Goal: Complete application form: Complete application form

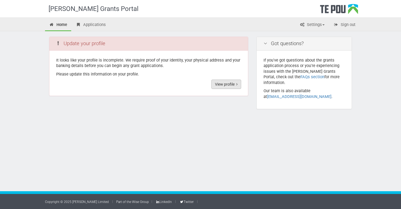
click at [218, 84] on link "View profile" at bounding box center [227, 83] width 30 height 9
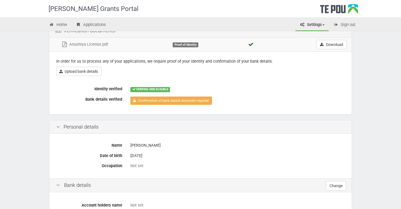
scroll to position [40, 0]
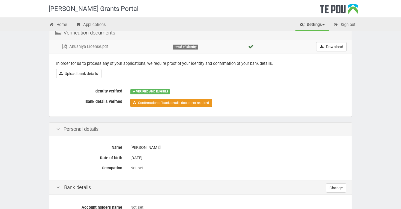
click at [188, 102] on link "Confirmation of bank details document required" at bounding box center [172, 103] width 82 height 8
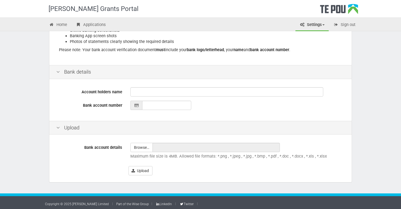
scroll to position [104, 0]
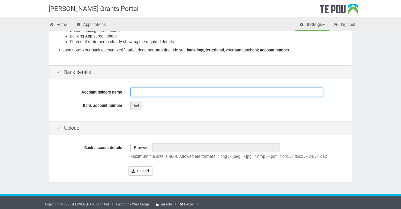
click at [144, 90] on input "Account holders name" at bounding box center [227, 91] width 193 height 9
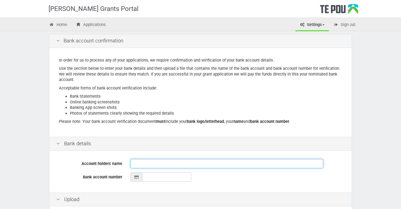
scroll to position [30, 0]
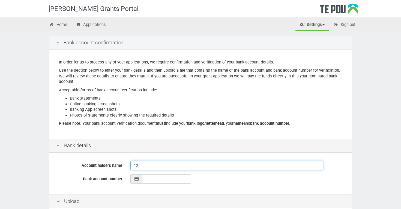
type input "1"
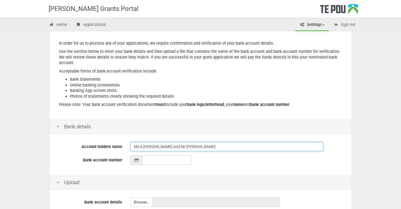
scroll to position [49, 0]
type input "Ms A [PERSON_NAME] And Mr [PERSON_NAME]"
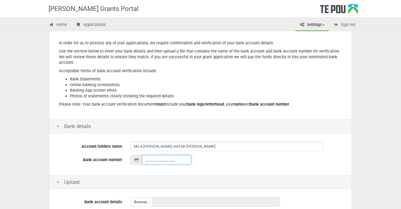
click at [146, 156] on input "__-____-_______-___" at bounding box center [166, 159] width 49 height 9
paste input "four completed lesson plans first using your provided PowerPoints: Gibbs Reflec…"
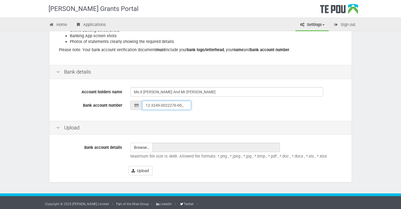
scroll to position [104, 0]
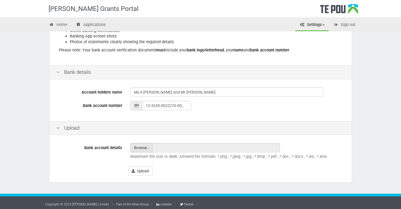
type input "12-3249-0022276-00"
click at [142, 144] on input "file" at bounding box center [142, 147] width 22 height 9
type input "C:\fakepath\IMG_4865.PNG"
type input "IMG_4865.PNG"
click at [136, 169] on button "Upload" at bounding box center [141, 170] width 24 height 9
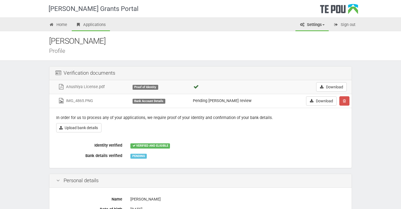
click at [93, 25] on link "Applications" at bounding box center [91, 25] width 38 height 12
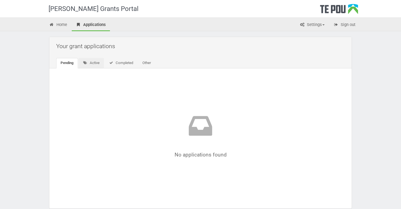
click at [94, 64] on link "Active" at bounding box center [91, 63] width 25 height 10
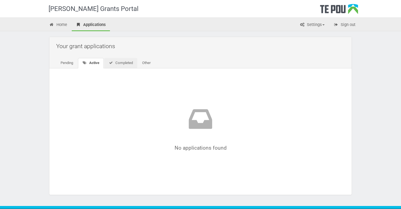
click at [125, 61] on link "Completed" at bounding box center [120, 63] width 33 height 10
click at [143, 63] on link "Other" at bounding box center [145, 63] width 17 height 10
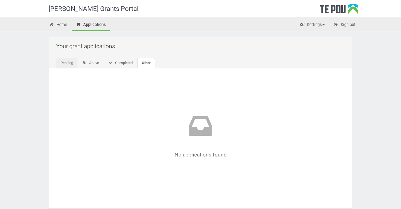
click at [68, 65] on link "Pending" at bounding box center [66, 63] width 21 height 10
click at [63, 23] on link "Home" at bounding box center [58, 25] width 26 height 12
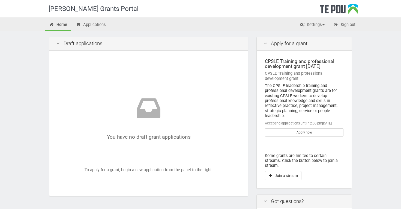
click at [335, 8] on div "Te Pou Logo" at bounding box center [339, 11] width 38 height 14
click at [307, 24] on link "Settings" at bounding box center [312, 25] width 33 height 12
click at [302, 36] on link "Profile" at bounding box center [307, 37] width 43 height 8
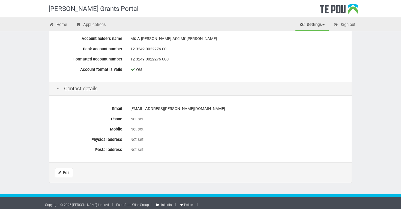
scroll to position [220, 0]
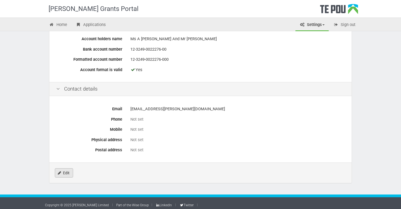
click at [65, 170] on link "Edit" at bounding box center [64, 172] width 18 height 9
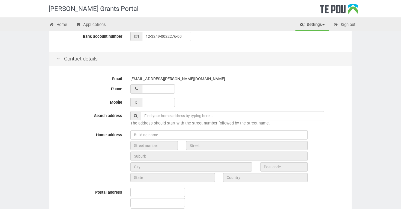
scroll to position [171, 0]
click at [152, 99] on input "___ ___ _____" at bounding box center [158, 101] width 33 height 9
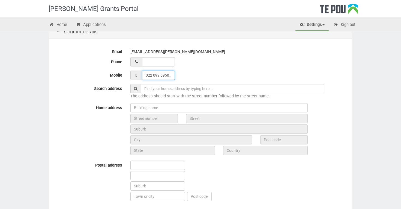
scroll to position [199, 0]
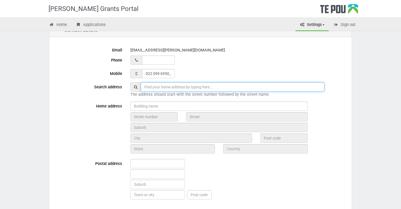
type input "022 099 6950"
click at [155, 85] on input "text" at bounding box center [233, 86] width 184 height 9
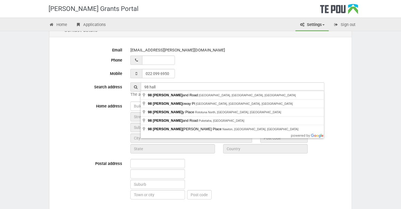
type input "98 Holland Road, Fairfield, Hamilton, New Zealand"
drag, startPoint x: 173, startPoint y: 85, endPoint x: 179, endPoint y: 96, distance: 12.3
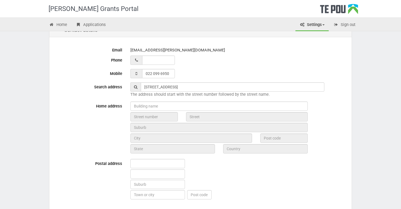
type input "98"
type input "Holland Road"
type input "Hamilton"
type input "3214"
type input "Waikato Region"
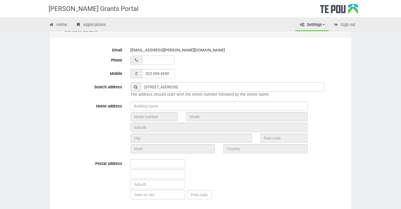
type input "New Zealand"
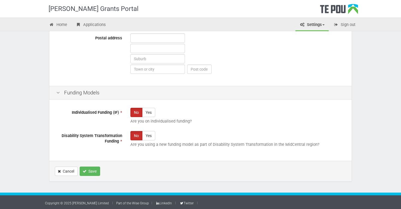
scroll to position [324, 0]
click at [89, 169] on button "Save" at bounding box center [90, 171] width 20 height 9
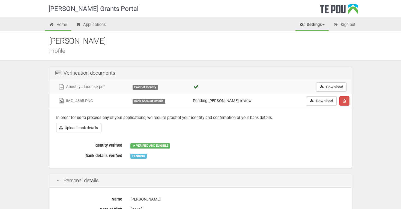
click at [58, 25] on link "Home" at bounding box center [58, 25] width 26 height 12
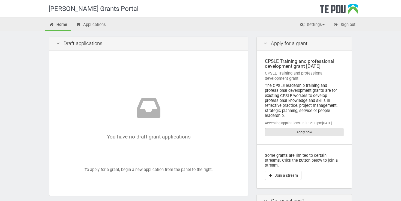
click at [303, 132] on link "Apply now" at bounding box center [304, 132] width 79 height 8
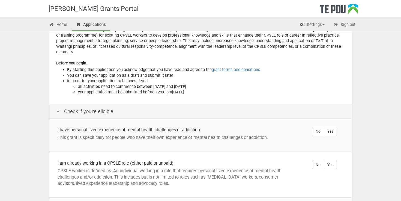
scroll to position [45, 0]
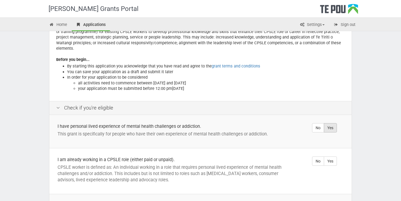
click at [329, 123] on label "Yes" at bounding box center [330, 127] width 13 height 9
radio input "true"
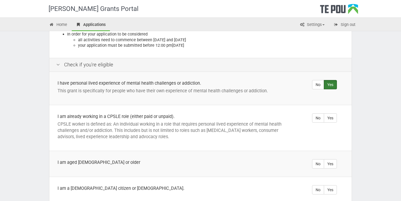
scroll to position [93, 0]
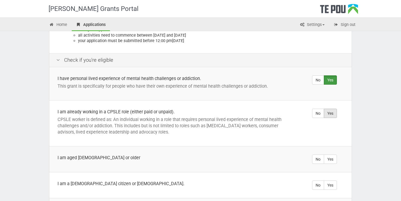
click at [331, 109] on label "Yes" at bounding box center [330, 113] width 13 height 9
radio input "true"
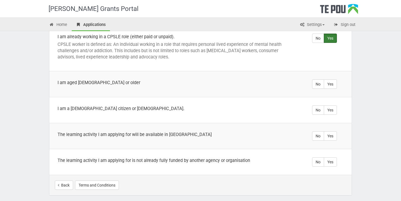
scroll to position [169, 0]
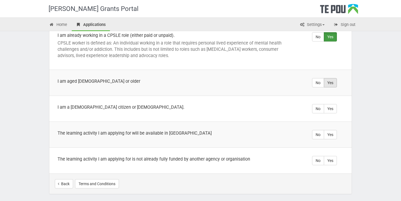
click at [330, 78] on label "Yes" at bounding box center [330, 82] width 13 height 9
radio input "true"
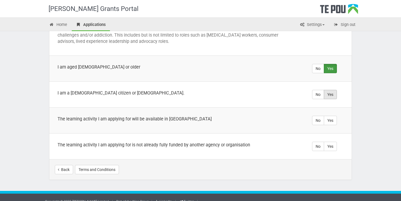
click at [332, 90] on label "Yes" at bounding box center [330, 94] width 13 height 9
radio input "true"
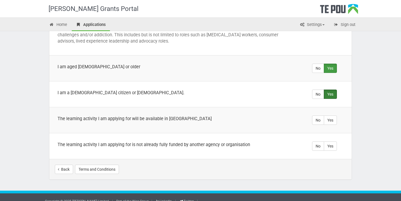
scroll to position [183, 0]
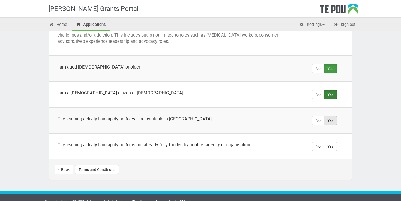
click at [333, 116] on label "Yes" at bounding box center [330, 120] width 13 height 9
radio input "true"
click at [330, 142] on label "Yes" at bounding box center [330, 146] width 13 height 9
radio input "true"
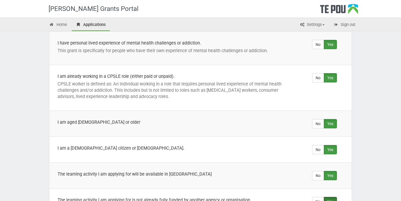
scroll to position [127, 0]
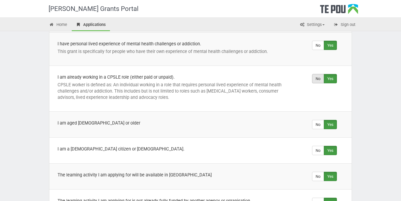
click at [318, 74] on label "No" at bounding box center [318, 78] width 12 height 9
radio input "true"
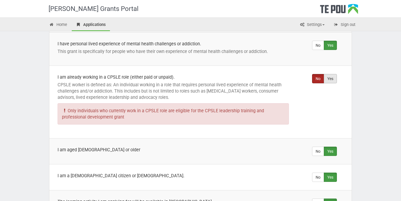
click at [331, 74] on label "Yes" at bounding box center [330, 78] width 13 height 9
radio input "true"
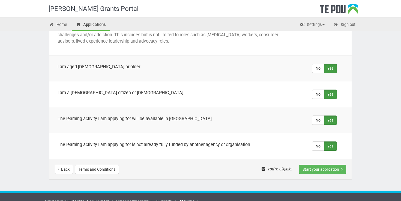
scroll to position [183, 0]
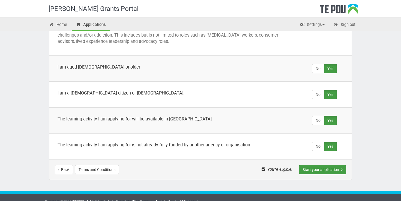
click at [310, 165] on button "Start your application" at bounding box center [322, 169] width 47 height 9
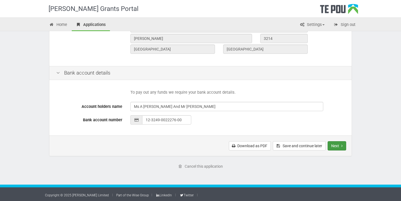
scroll to position [228, 0]
click at [338, 145] on button "Next" at bounding box center [337, 145] width 19 height 9
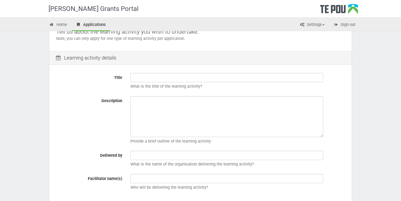
scroll to position [55, 0]
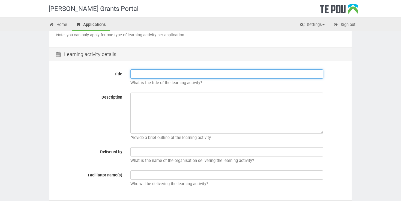
click at [145, 71] on input "Title" at bounding box center [227, 73] width 193 height 9
paste input "Postgraduate Certificate in Professional Supervision"
type input "Postgraduate Certificate in Professional Supervision Level 8"
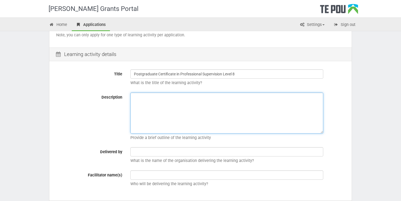
click at [165, 102] on textarea "Description" at bounding box center [227, 113] width 193 height 41
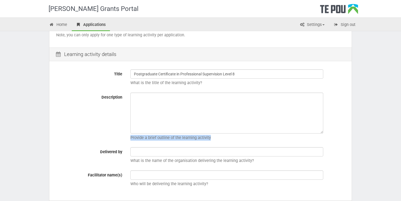
drag, startPoint x: 131, startPoint y: 137, endPoint x: 211, endPoint y: 140, distance: 80.1
click at [211, 140] on div "Provide a brief outline of the learning activity" at bounding box center [237, 118] width 223 height 51
copy p "Provide a brief outline of the learning activity"
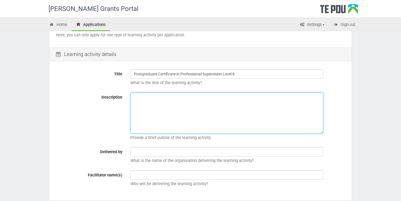
click at [146, 105] on textarea "Description" at bounding box center [227, 113] width 193 height 41
paste textarea "The Postgraduate Certificate in Professional Supervision (Level 8) at EIT is a …"
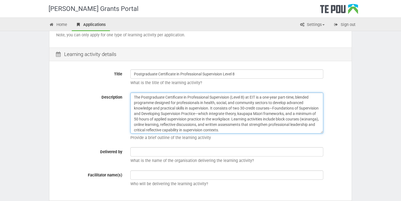
click at [220, 113] on textarea "The Postgraduate Certificate in Professional Supervision (Level 8) at EIT is a …" at bounding box center [227, 113] width 193 height 41
click at [273, 108] on textarea "The Postgraduate Certificate in Professional Supervision (Level 8) at EIT is a …" at bounding box center [227, 113] width 193 height 41
type textarea "The Postgraduate Certificate in Professional Supervision (Level 8) at EIT is a …"
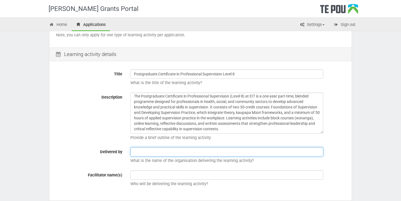
click at [195, 151] on input "text" at bounding box center [227, 151] width 193 height 9
paste input "Te Aho a Māui NEW ZEALAND"
click at [141, 152] on input "EITTe Aho a Māui NEW ZEALAND" at bounding box center [227, 151] width 193 height 9
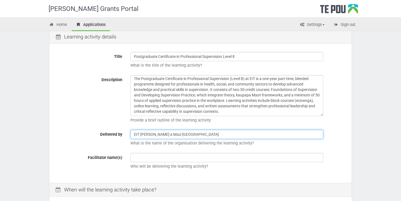
scroll to position [75, 0]
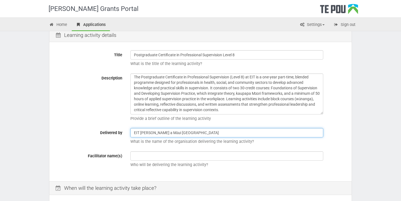
type input "EIT Te Aho a Māui NEW ZEALAND"
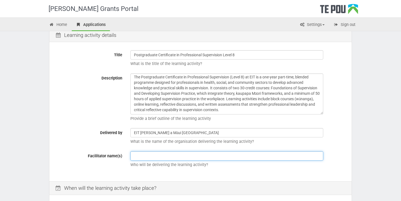
click at [151, 152] on input "text" at bounding box center [227, 155] width 193 height 9
paste input "Te Aho a Māui NEW ZEALAND"
type input "Te Aho a Māui NEW ZEALAND"
drag, startPoint x: 193, startPoint y: 153, endPoint x: 122, endPoint y: 150, distance: 71.1
click at [122, 150] on div "Title Postgraduate Certificate in Professional Supervision Level 8 What is the …" at bounding box center [200, 112] width 303 height 138
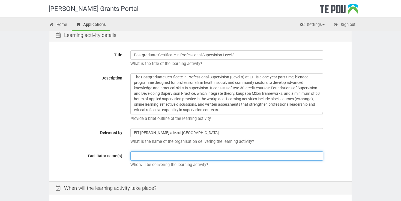
paste input "Te Aho a Māui NEW ZEALAND"
type input "Te Aho a Māui NEW ZEALAND"
drag, startPoint x: 190, startPoint y: 156, endPoint x: 134, endPoint y: 156, distance: 55.4
click at [134, 156] on input "Te Aho a Māui NEW ZEALAND" at bounding box center [227, 155] width 193 height 9
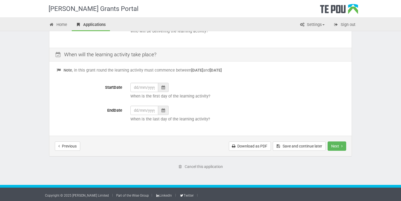
scroll to position [208, 0]
type input "Charlotte Chisnall"
click at [164, 87] on icon at bounding box center [164, 88] width 4 height 4
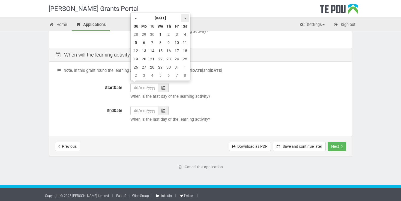
click at [188, 17] on th "»" at bounding box center [185, 18] width 8 height 8
click at [146, 58] on td "16" at bounding box center [144, 59] width 8 height 8
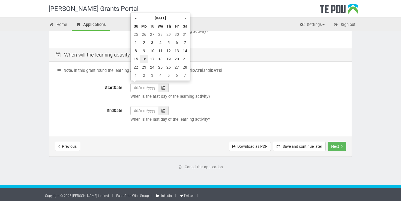
type input "16/02/2026"
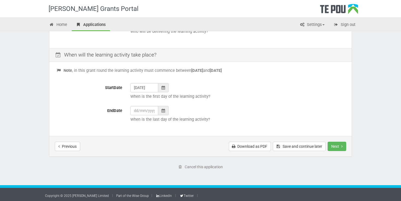
click at [165, 111] on div at bounding box center [163, 110] width 10 height 9
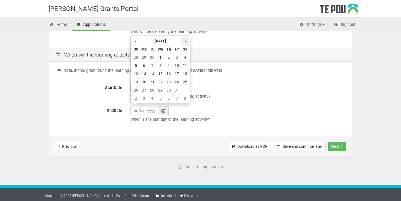
click at [186, 39] on th "»" at bounding box center [185, 41] width 8 height 8
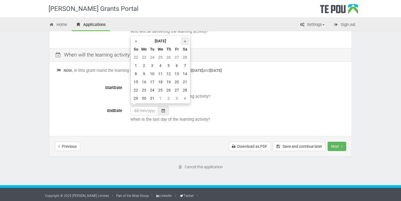
click at [186, 39] on th "»" at bounding box center [185, 41] width 8 height 8
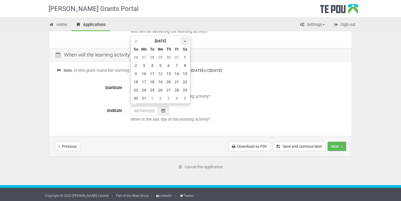
click at [186, 39] on th "»" at bounding box center [185, 41] width 8 height 8
click at [134, 39] on th "«" at bounding box center [136, 41] width 8 height 8
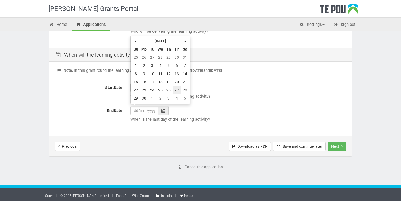
click at [178, 90] on td "27" at bounding box center [177, 90] width 8 height 8
type input "27/11/2026"
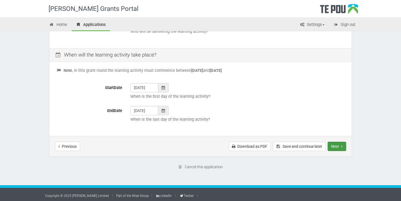
click at [339, 145] on button "Next" at bounding box center [337, 146] width 19 height 9
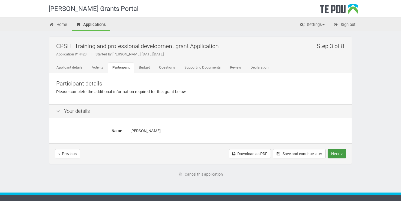
click at [336, 152] on button "Next" at bounding box center [337, 153] width 19 height 9
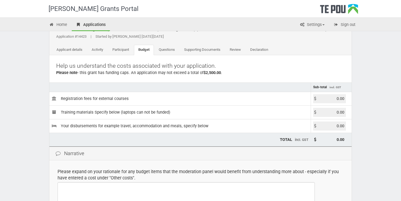
scroll to position [17, 0]
click at [340, 98] on input "0.00" at bounding box center [330, 98] width 33 height 9
click at [344, 98] on input "0.00" at bounding box center [330, 98] width 33 height 9
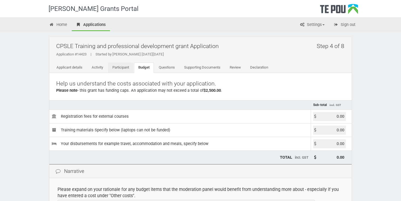
scroll to position [0, 0]
click at [79, 67] on link "Applicant details" at bounding box center [69, 68] width 35 height 10
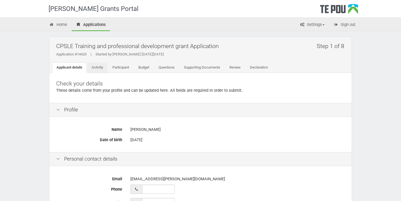
click at [100, 69] on link "Activity" at bounding box center [97, 68] width 20 height 10
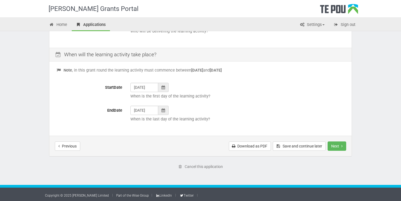
scroll to position [208, 0]
click at [75, 143] on button "Previous" at bounding box center [67, 146] width 25 height 9
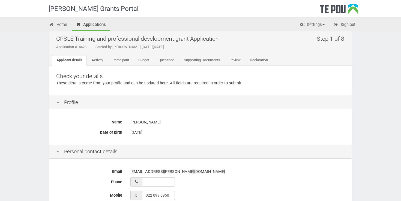
scroll to position [5, 0]
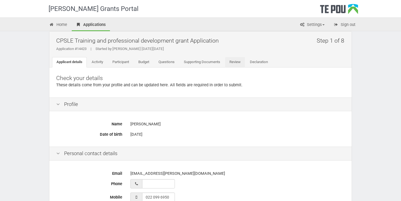
click at [241, 62] on link "Review" at bounding box center [235, 62] width 20 height 10
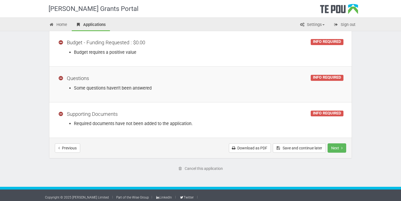
scroll to position [151, 0]
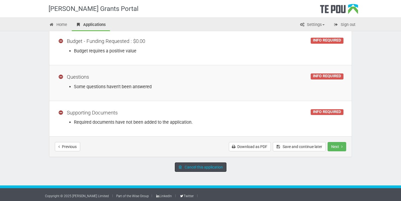
click at [196, 166] on link "Cancel this application" at bounding box center [201, 167] width 52 height 9
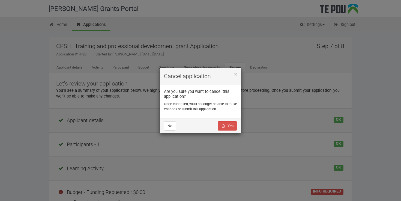
scroll to position [0, 0]
click at [226, 127] on link "Yes" at bounding box center [227, 125] width 19 height 9
